Goal: Check status: Check status

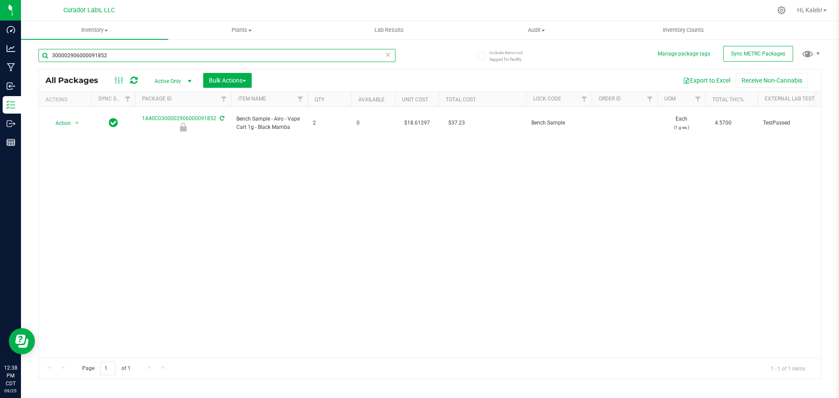
drag, startPoint x: -26, startPoint y: 73, endPoint x: -66, endPoint y: 75, distance: 39.4
click at [0, 75] on html "Dashboard Analytics Manufacturing Inbound Inventory Outbound Reports 12:38 PM C…" at bounding box center [419, 199] width 839 height 398
paste input "906000091991"
type input "906000091991"
click at [81, 56] on input "906000091991" at bounding box center [216, 55] width 357 height 13
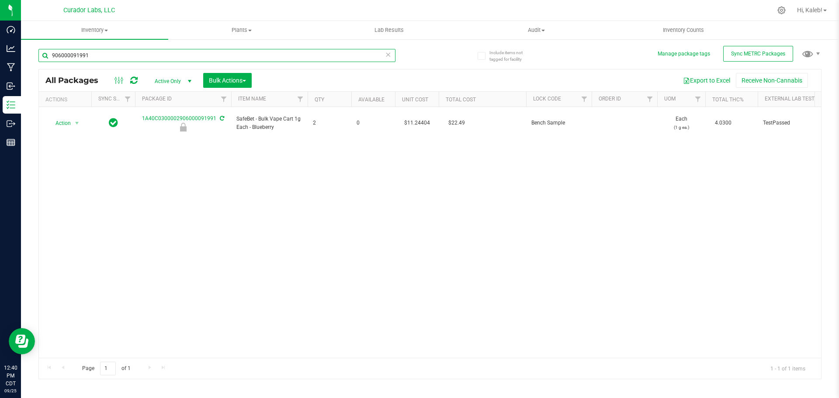
click at [81, 56] on input "906000091991" at bounding box center [216, 55] width 357 height 13
click at [83, 54] on input "text" at bounding box center [216, 55] width 357 height 13
drag, startPoint x: 177, startPoint y: 56, endPoint x: -66, endPoint y: 65, distance: 243.6
click at [0, 65] on html "Dashboard Analytics Manufacturing Inbound Inventory Outbound Reports 12:41 PM C…" at bounding box center [419, 199] width 839 height 398
paste input "M00002013348: HeadChange - Live Rosin Cart .5g - Final Packaging - High Wired H…"
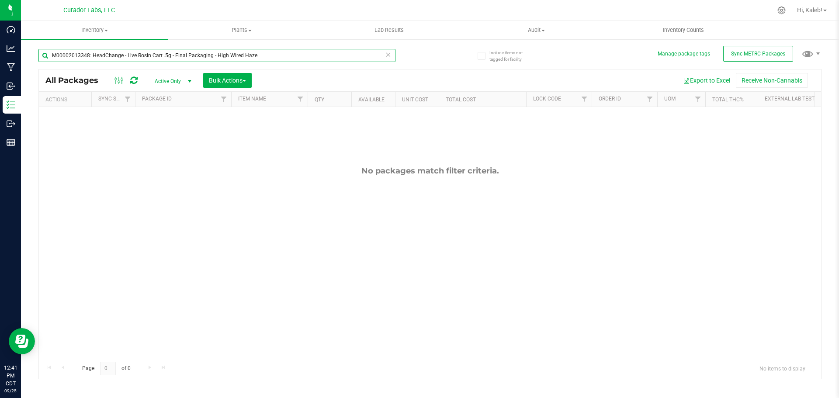
type input "M00002013348: HeadChange - Live Rosin Cart .5g - Final Packaging - High Wired H…"
drag, startPoint x: 259, startPoint y: 54, endPoint x: 30, endPoint y: 58, distance: 228.6
click at [30, 58] on div "Include items not tagged for facility Manage package tags Sync METRC Packages M…" at bounding box center [430, 171] width 818 height 267
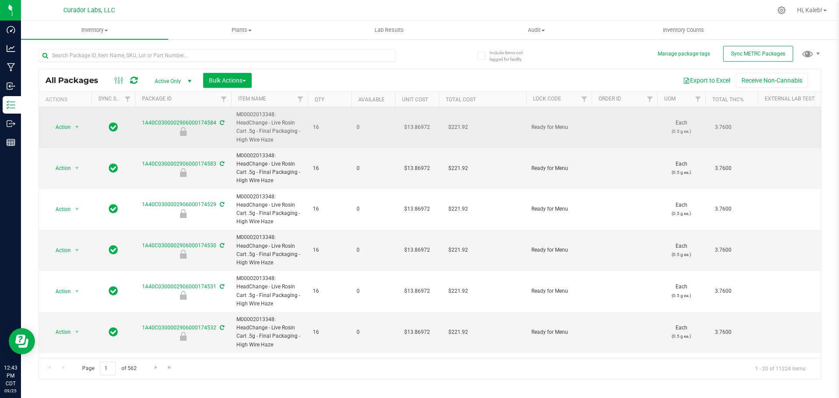
click at [411, 128] on td "$13.86972" at bounding box center [417, 127] width 44 height 41
click at [411, 128] on input "13.86972" at bounding box center [415, 127] width 40 height 12
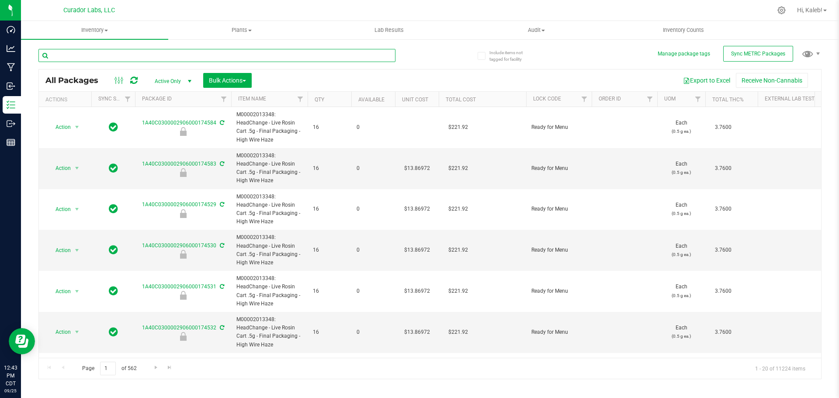
click at [174, 58] on input "text" at bounding box center [216, 55] width 357 height 13
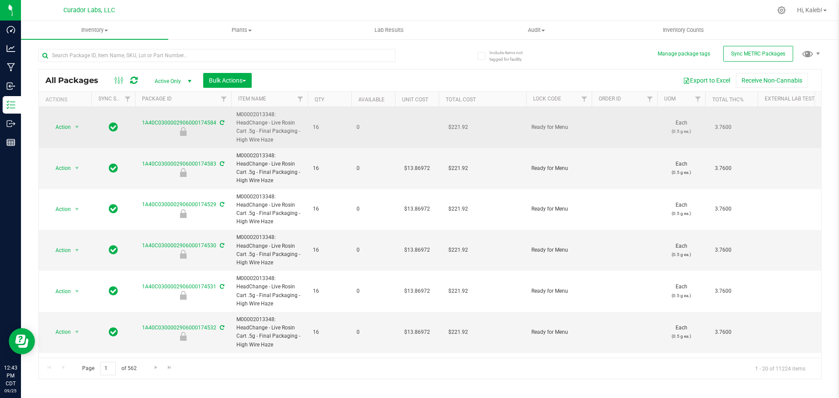
drag, startPoint x: 238, startPoint y: 114, endPoint x: 274, endPoint y: 141, distance: 45.6
click at [274, 141] on span "M00002013348: HeadChange - Live Rosin Cart .5g - Final Packaging - High Wire Ha…" at bounding box center [269, 128] width 66 height 34
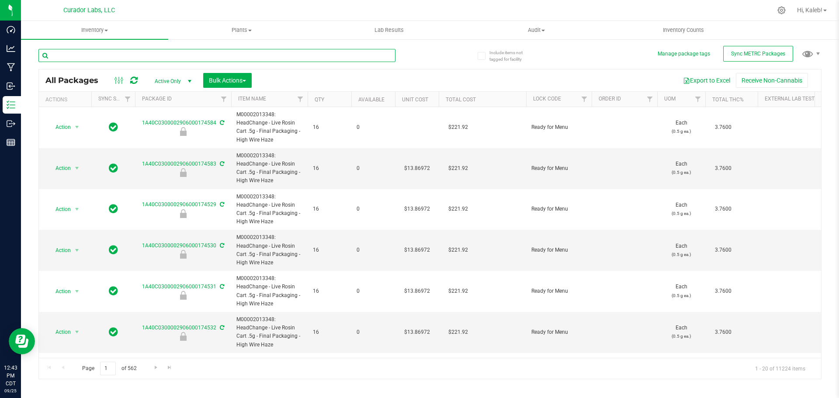
drag, startPoint x: 158, startPoint y: 59, endPoint x: 166, endPoint y: 61, distance: 7.9
click at [159, 59] on input "text" at bounding box center [216, 55] width 357 height 13
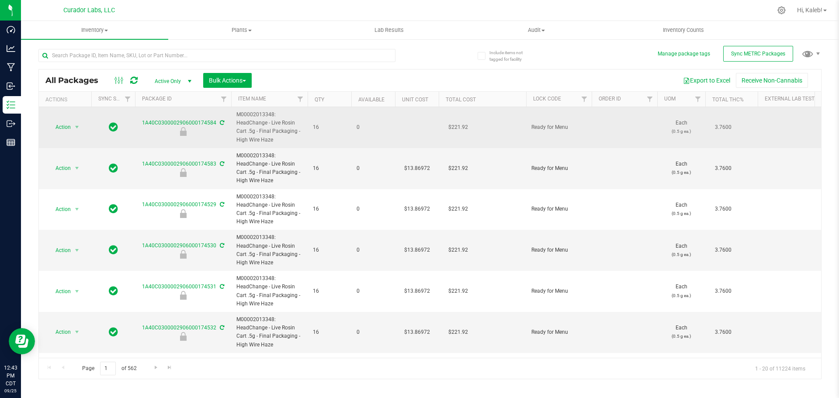
drag, startPoint x: 235, startPoint y: 115, endPoint x: 279, endPoint y: 139, distance: 49.9
click at [279, 139] on td "M00002013348: HeadChange - Live Rosin Cart .5g - Final Packaging - High Wire Ha…" at bounding box center [269, 127] width 76 height 41
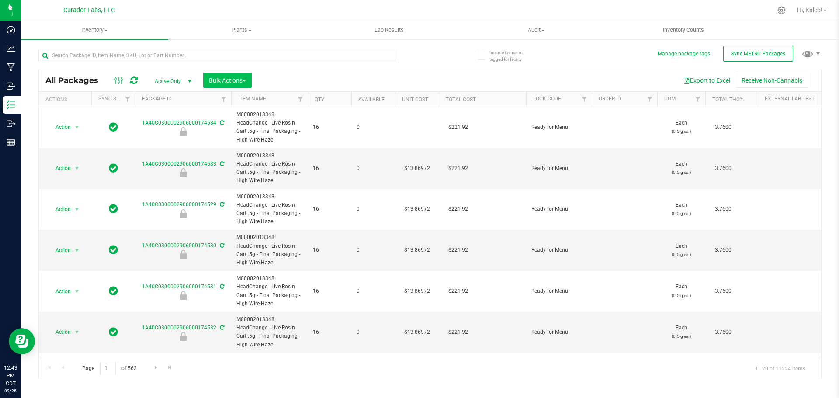
copy span "M00002013348: HeadChange - Live Rosin Cart .5g - Final Packaging - High Wire Ha…"
click at [238, 60] on input "text" at bounding box center [216, 55] width 357 height 13
paste input "M00002013348: HeadChange - Live Rosin Cart .5g - Final Packaging - High Wire Ha…"
click at [417, 169] on td "$13.86972" at bounding box center [417, 168] width 44 height 41
click at [166, 101] on link "Package ID" at bounding box center [157, 99] width 30 height 6
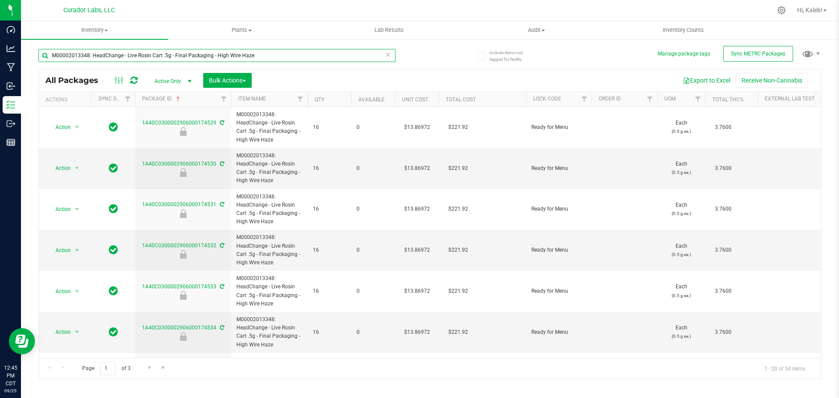
drag, startPoint x: 257, startPoint y: 57, endPoint x: -102, endPoint y: 61, distance: 358.8
click at [0, 61] on html "Dashboard Analytics Manufacturing Inbound Inventory Outbound Reports 12:45 PM C…" at bounding box center [419, 199] width 839 height 398
paste input "0174529"
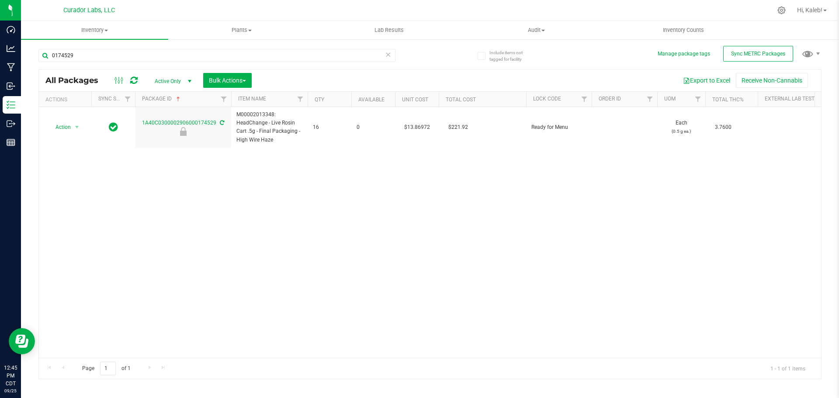
click at [436, 77] on div "Export to Excel Receive Non-Cannabis" at bounding box center [536, 80] width 556 height 15
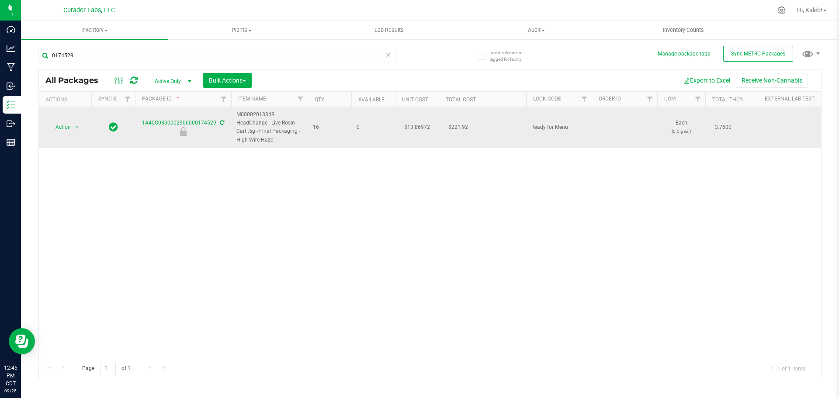
click at [415, 127] on td "$13.86972" at bounding box center [417, 127] width 44 height 41
click at [415, 127] on input "13.86972" at bounding box center [415, 127] width 40 height 12
drag, startPoint x: 237, startPoint y: 114, endPoint x: 280, endPoint y: 139, distance: 50.0
click at [280, 139] on span "M00002013348: HeadChange - Live Rosin Cart .5g - Final Packaging - High Wire Ha…" at bounding box center [269, 128] width 66 height 34
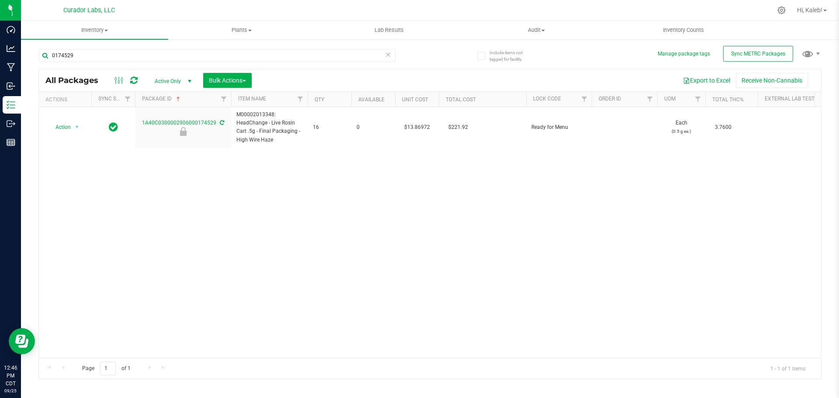
copy span "M00002013348: HeadChange - Live Rosin Cart .5g - Final Packaging - High Wire Ha…"
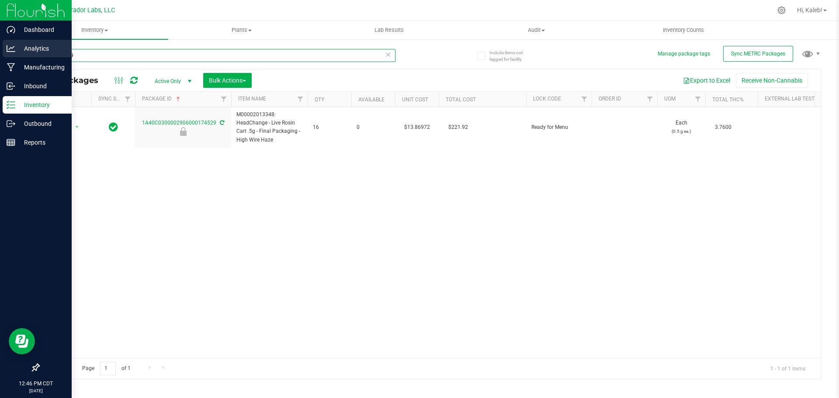
drag, startPoint x: 19, startPoint y: 50, endPoint x: 2, endPoint y: 52, distance: 17.1
click at [3, 51] on div "Dashboard Analytics Manufacturing Inbound Inventory Outbound Reports 12:46 PM C…" at bounding box center [419, 199] width 839 height 398
paste input "M00002013348: HeadChange - Live Rosin Cart .5g - Final Packaging - High Wire Ha…"
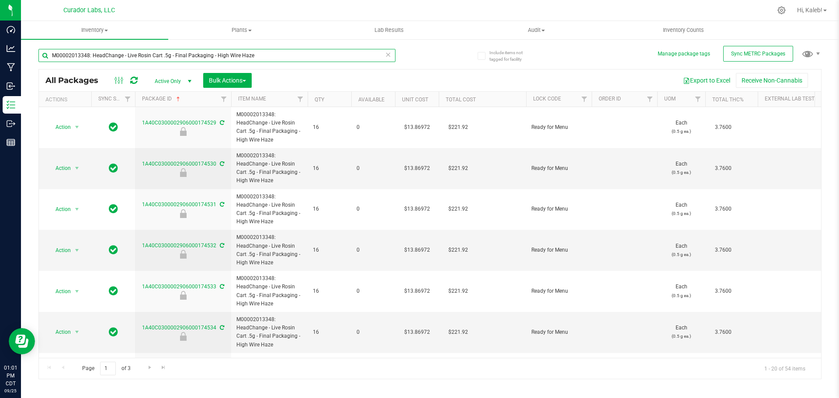
drag, startPoint x: 254, startPoint y: 53, endPoint x: 60, endPoint y: 4, distance: 199.7
click at [0, 56] on html "Dashboard Analytics Manufacturing Inbound Inventory Outbound Reports 01:01 PM C…" at bounding box center [419, 199] width 839 height 398
paste input "1A40C0300002906000148649"
type input "1A40C0300002906000148649"
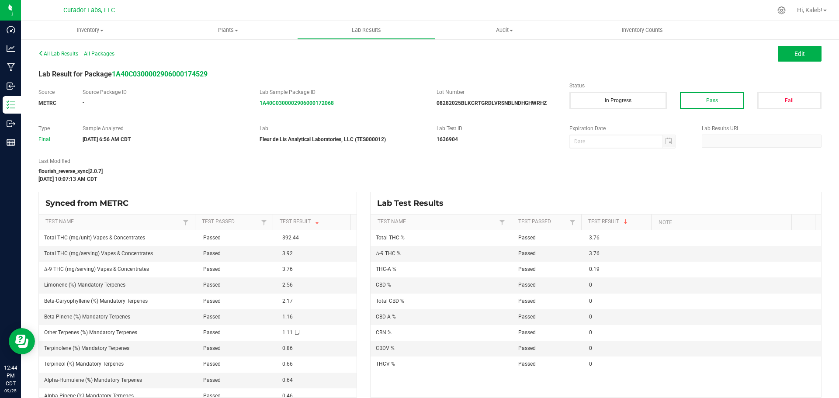
drag, startPoint x: 309, startPoint y: 114, endPoint x: 290, endPoint y: 116, distance: 18.5
click at [290, 116] on div "All Lab Results | All Packages Edit Lab Result for Package 1A40C030000290600017…" at bounding box center [429, 222] width 783 height 350
click at [352, 111] on div "Source METRC Source Package ID - Lab Sample Package ID 1A40C0300002906000172068…" at bounding box center [430, 102] width 796 height 28
drag, startPoint x: 318, startPoint y: 116, endPoint x: 305, endPoint y: 113, distance: 13.1
click at [305, 113] on div "All Lab Results | All Packages Edit Lab Result for Package 1A40C030000290600017…" at bounding box center [429, 222] width 783 height 350
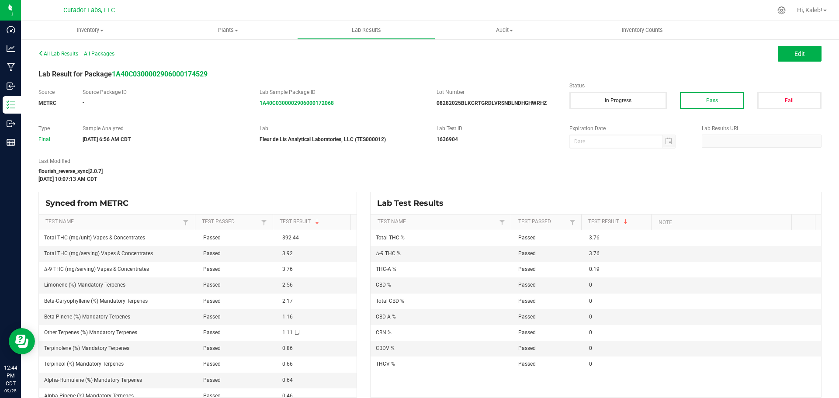
click at [328, 113] on div "Source METRC Source Package ID - Lab Sample Package ID 1A40C0300002906000172068…" at bounding box center [430, 102] width 796 height 28
drag, startPoint x: 309, startPoint y: 111, endPoint x: 343, endPoint y: 14, distance: 103.5
click at [302, 113] on div "Source METRC Source Package ID - Lab Sample Package ID 1A40C0300002906000172068…" at bounding box center [430, 102] width 796 height 28
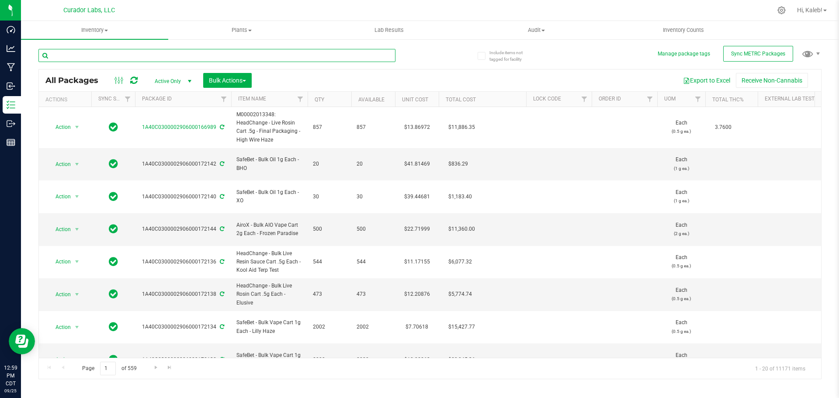
click at [121, 58] on input "text" at bounding box center [216, 55] width 357 height 13
paste input "0159988"
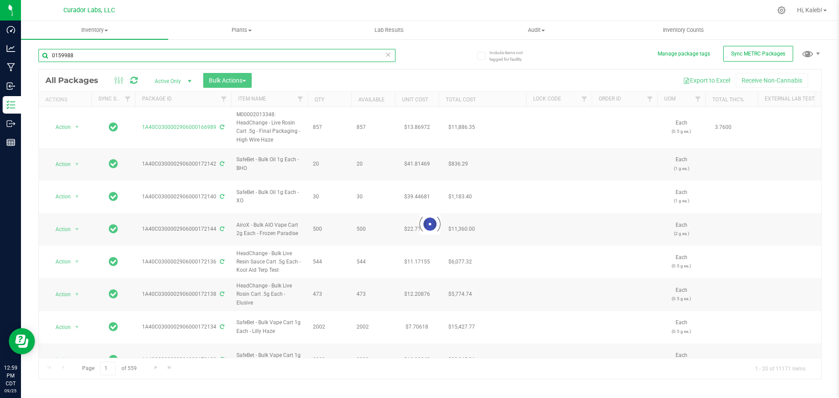
type input "0159988"
